Goal: Task Accomplishment & Management: Manage account settings

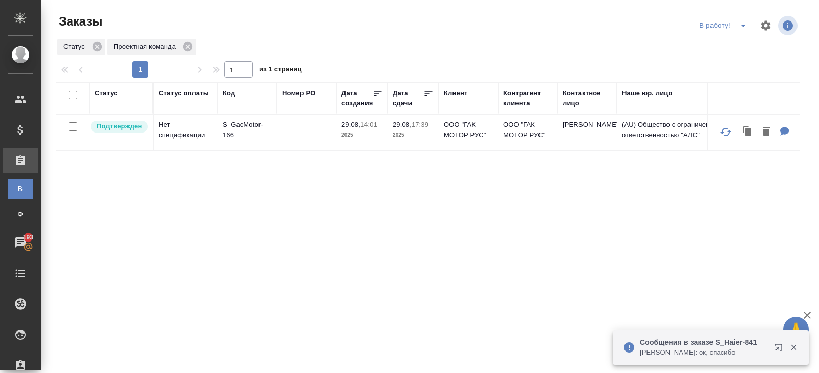
click at [744, 27] on icon "split button" at bounding box center [743, 25] width 12 height 12
click at [736, 44] on li "ПМ" at bounding box center [724, 46] width 57 height 16
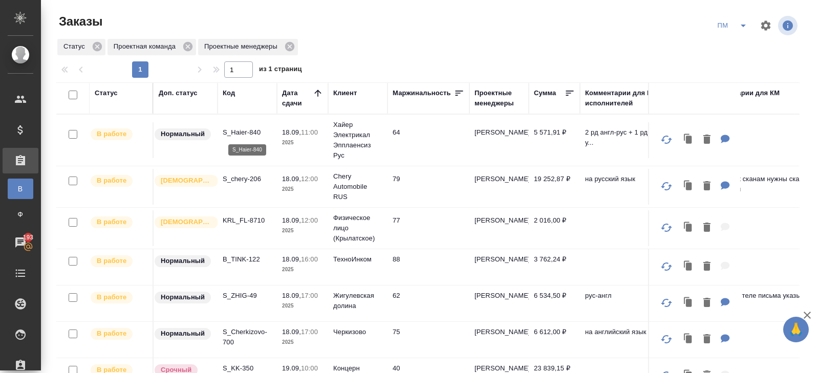
click at [244, 130] on p "S_Haier-840" at bounding box center [247, 132] width 49 height 10
click at [738, 30] on icon "split button" at bounding box center [743, 25] width 12 height 12
click at [726, 47] on li "В работу!" at bounding box center [733, 46] width 52 height 16
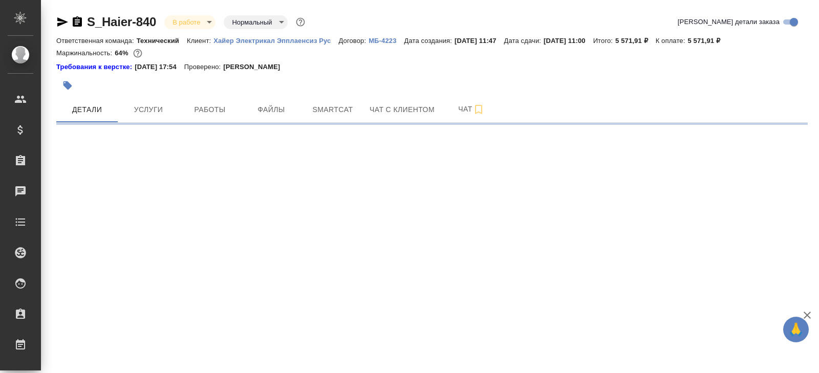
select select "RU"
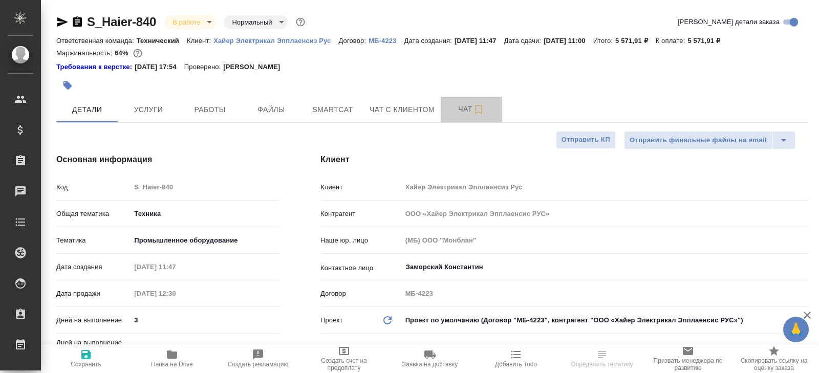
click at [469, 115] on span "Чат" at bounding box center [471, 109] width 49 height 13
type textarea "x"
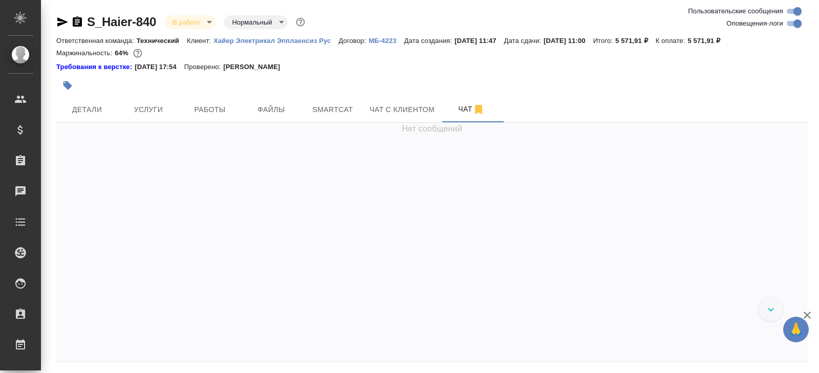
click at [788, 25] on input "Оповещения-логи" at bounding box center [797, 23] width 37 height 12
checkbox input "false"
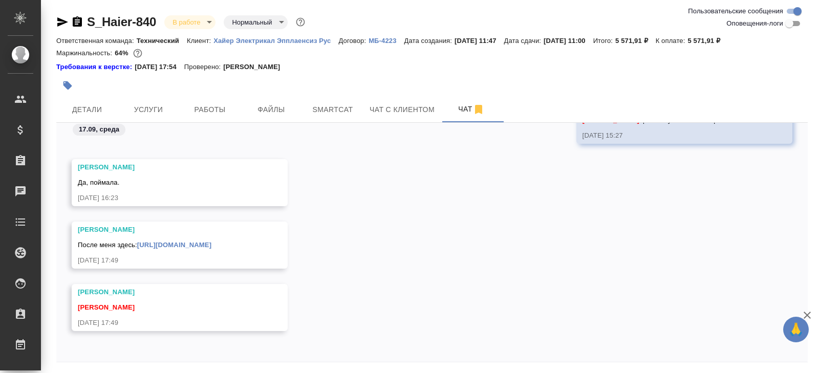
scroll to position [688, 0]
click at [209, 241] on link "https://drive.awatera.com/apps/files/files/10377342?dir=/Shares/%D0%A5%D0%B0%D0…" at bounding box center [174, 245] width 74 height 8
click at [204, 106] on span "Работы" at bounding box center [209, 109] width 49 height 13
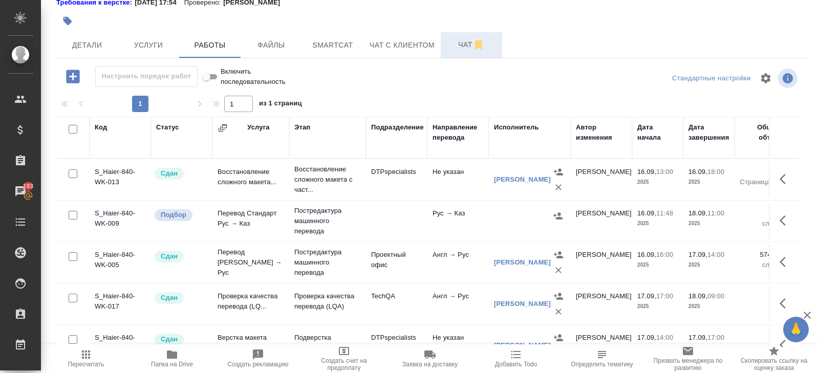
click at [473, 49] on span "Чат" at bounding box center [471, 44] width 49 height 13
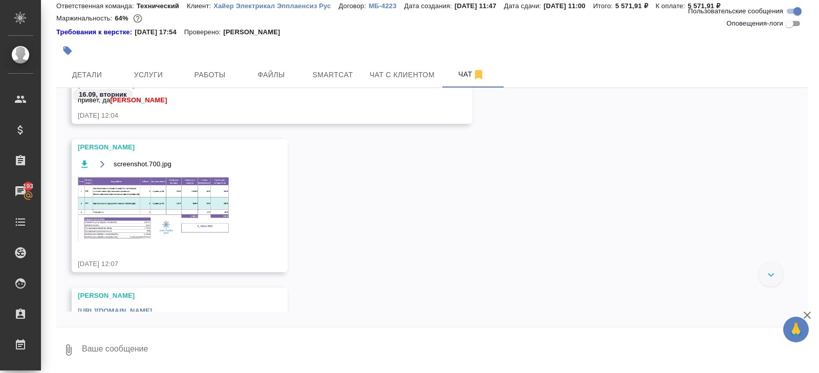
scroll to position [79, 0]
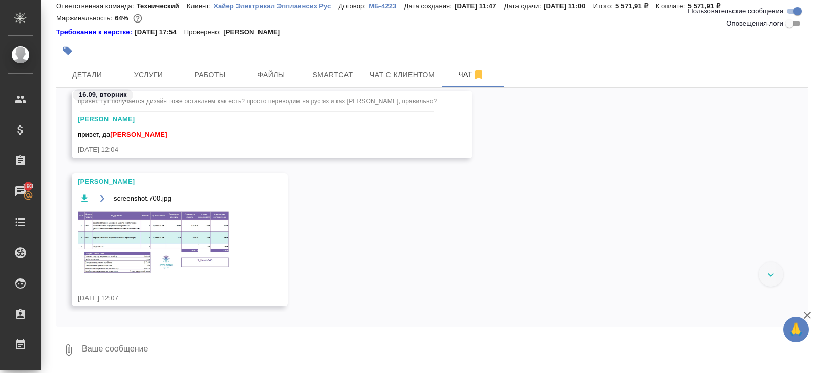
click at [191, 226] on img at bounding box center [154, 242] width 153 height 65
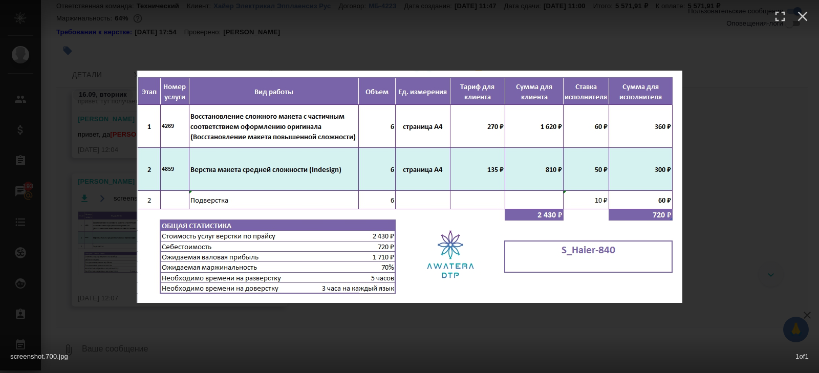
click at [131, 321] on div "screenshot.700.jpg 1 of 1" at bounding box center [409, 186] width 819 height 373
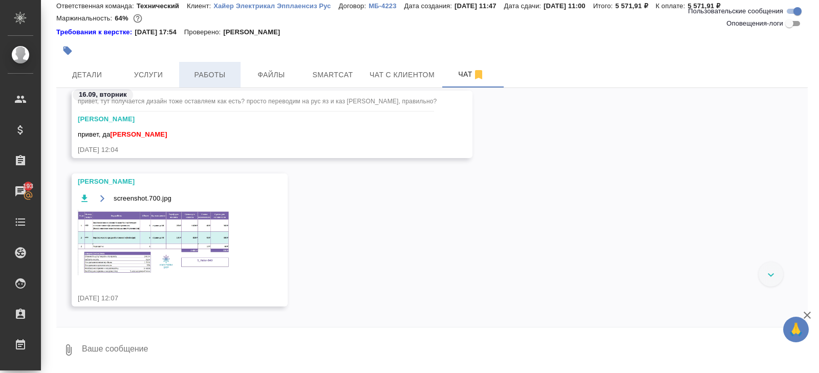
click at [201, 78] on span "Работы" at bounding box center [209, 75] width 49 height 13
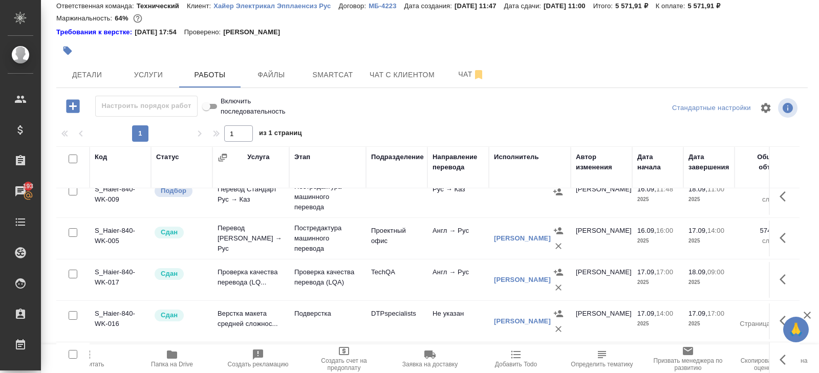
scroll to position [64, 0]
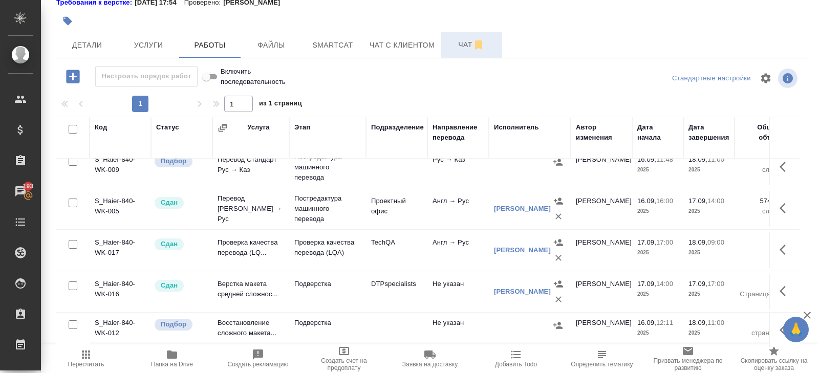
click at [459, 49] on span "Чат" at bounding box center [471, 44] width 49 height 13
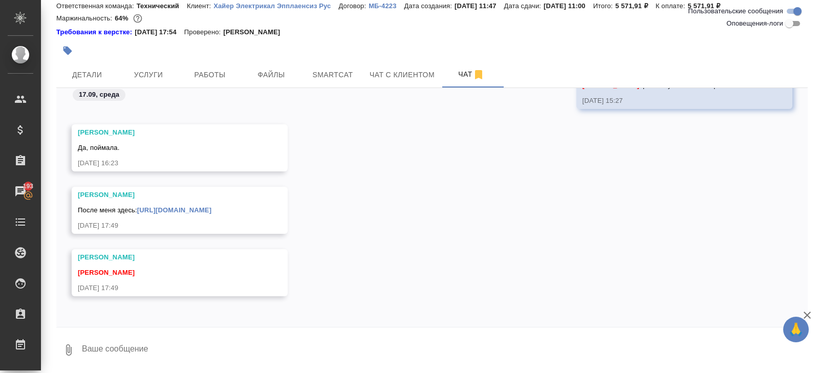
scroll to position [394, 0]
click at [211, 73] on span "Работы" at bounding box center [209, 75] width 49 height 13
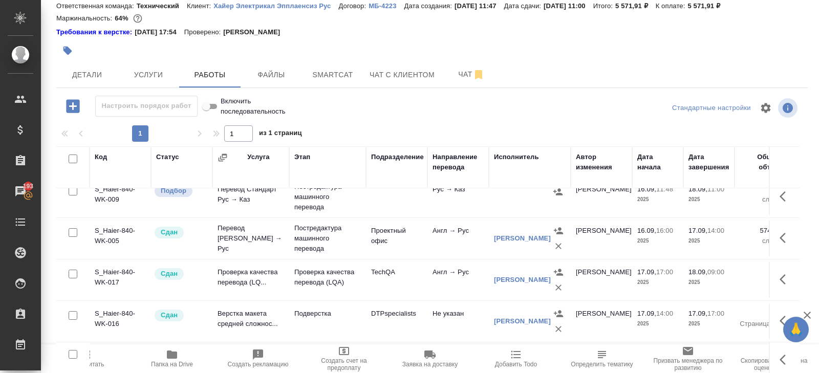
scroll to position [64, 0]
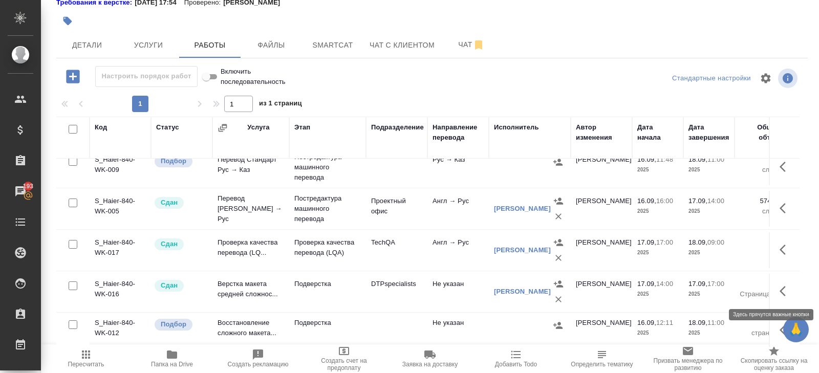
click at [785, 292] on icon "button" at bounding box center [785, 291] width 12 height 12
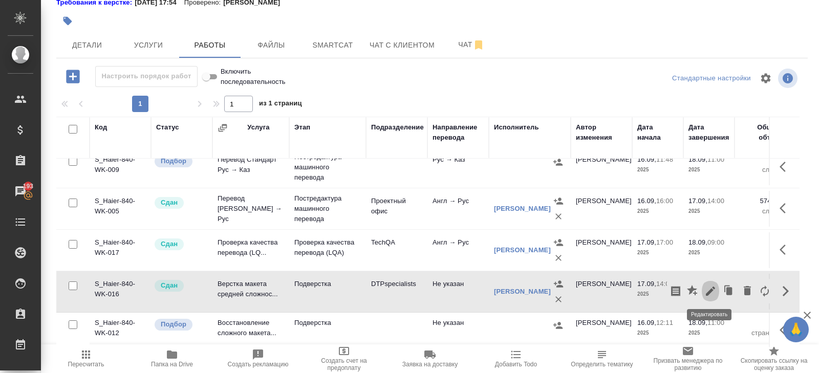
click at [709, 291] on icon "button" at bounding box center [710, 291] width 9 height 9
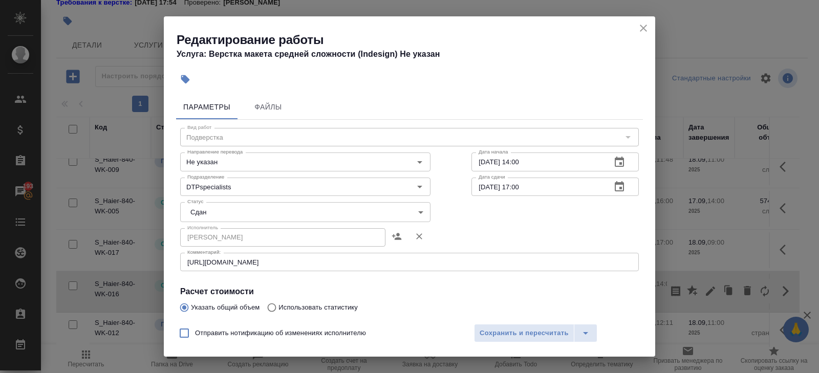
click at [642, 31] on icon "close" at bounding box center [643, 28] width 12 height 12
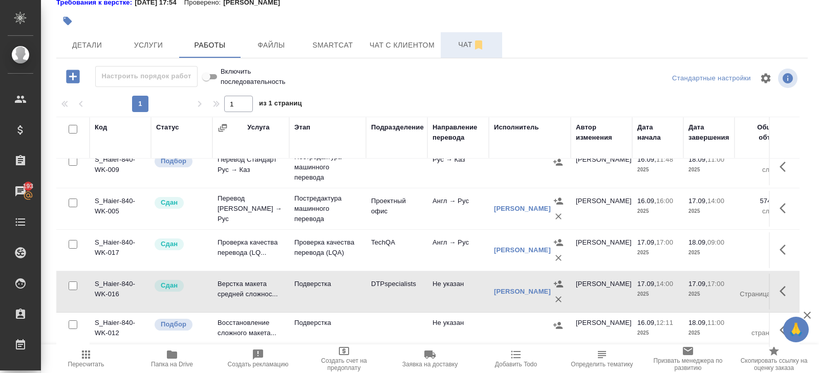
click at [465, 47] on span "Чат" at bounding box center [471, 44] width 49 height 13
